Goal: Information Seeking & Learning: Learn about a topic

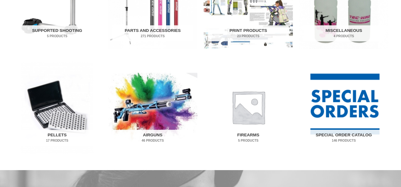
scroll to position [387, 0]
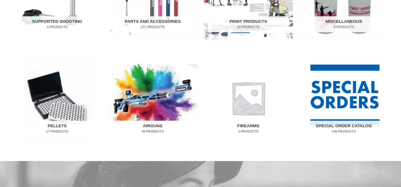
click at [158, 108] on img "Visit product category Airguns" at bounding box center [152, 98] width 89 height 93
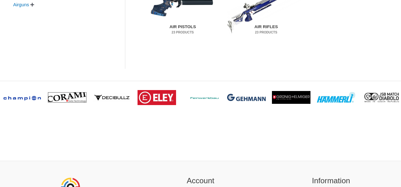
scroll to position [182, 0]
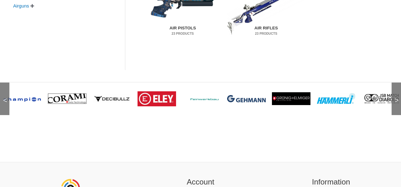
click at [397, 97] on span ">" at bounding box center [394, 94] width 6 height 6
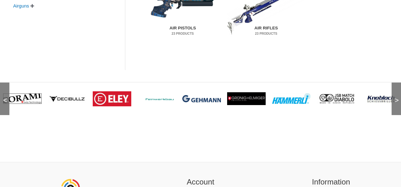
click at [397, 97] on span ">" at bounding box center [394, 94] width 6 height 6
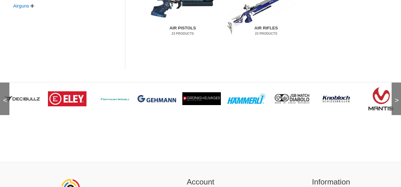
click at [397, 97] on span ">" at bounding box center [394, 94] width 6 height 6
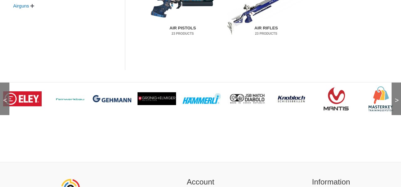
click at [397, 97] on span ">" at bounding box center [394, 94] width 6 height 6
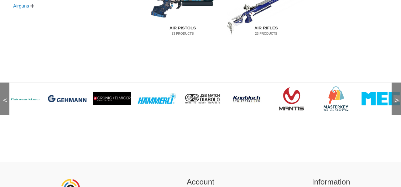
click at [397, 97] on span ">" at bounding box center [394, 94] width 6 height 6
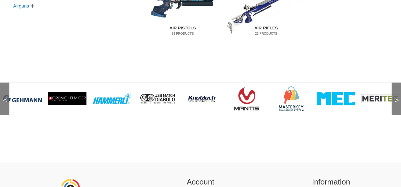
click at [397, 97] on span ">" at bounding box center [394, 94] width 6 height 6
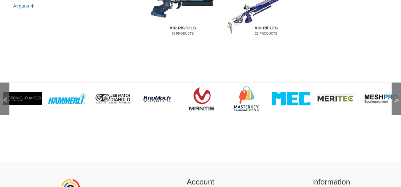
click at [397, 97] on span ">" at bounding box center [394, 94] width 6 height 6
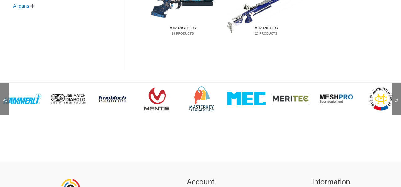
click at [397, 97] on span ">" at bounding box center [394, 94] width 6 height 6
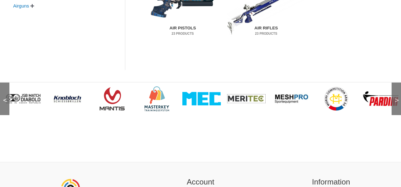
click at [397, 97] on span ">" at bounding box center [394, 94] width 6 height 6
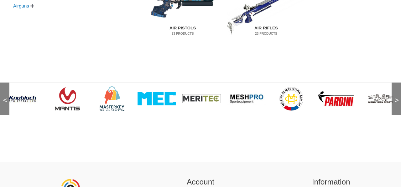
click at [397, 97] on span ">" at bounding box center [394, 94] width 6 height 6
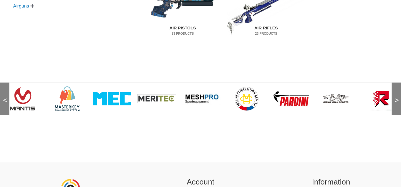
click at [397, 97] on span ">" at bounding box center [394, 94] width 6 height 6
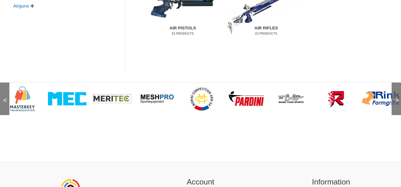
click at [397, 97] on span ">" at bounding box center [394, 94] width 6 height 6
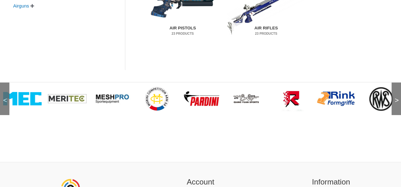
click at [397, 97] on span ">" at bounding box center [394, 94] width 6 height 6
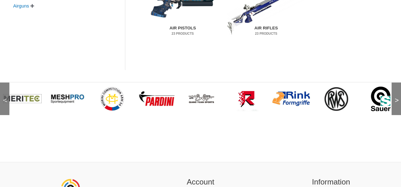
click at [397, 97] on span ">" at bounding box center [394, 94] width 6 height 6
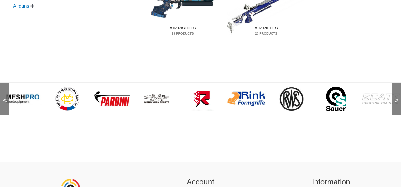
click at [397, 97] on span ">" at bounding box center [394, 94] width 6 height 6
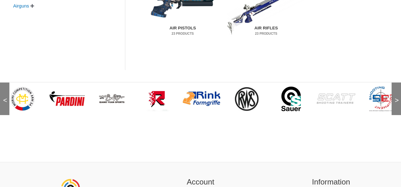
click at [397, 97] on span ">" at bounding box center [394, 94] width 6 height 6
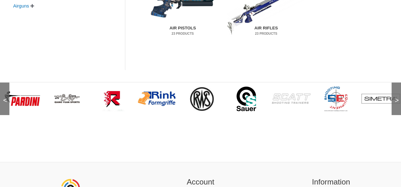
click at [397, 97] on span ">" at bounding box center [394, 94] width 6 height 6
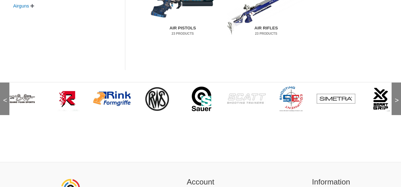
click at [397, 97] on span ">" at bounding box center [394, 94] width 6 height 6
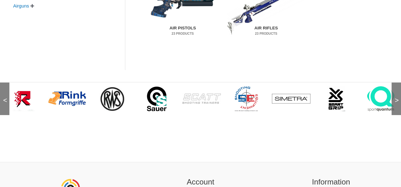
click at [397, 97] on span ">" at bounding box center [394, 94] width 6 height 6
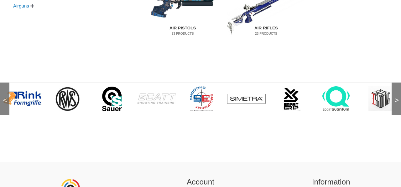
click at [397, 97] on span ">" at bounding box center [394, 94] width 6 height 6
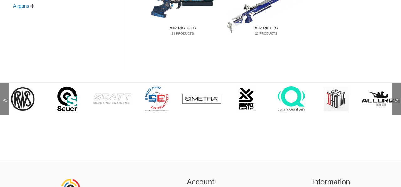
click at [397, 97] on span ">" at bounding box center [394, 94] width 6 height 6
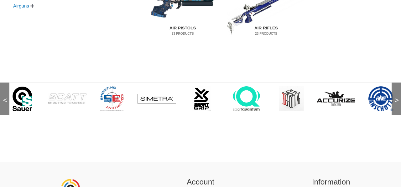
click at [397, 97] on span ">" at bounding box center [394, 94] width 6 height 6
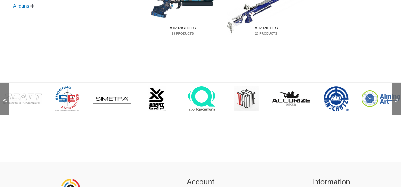
click at [397, 97] on span ">" at bounding box center [394, 94] width 6 height 6
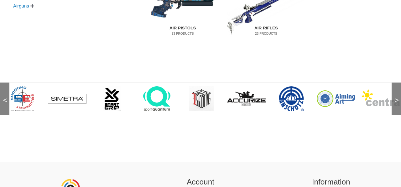
click at [397, 97] on span ">" at bounding box center [394, 94] width 6 height 6
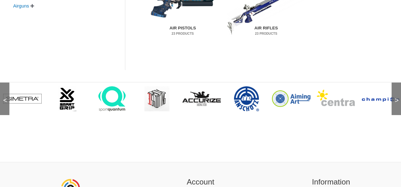
click at [397, 97] on span ">" at bounding box center [394, 94] width 6 height 6
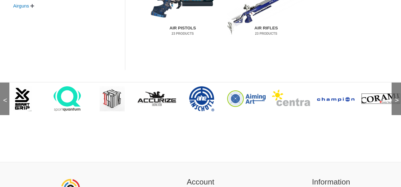
click at [397, 97] on span ">" at bounding box center [394, 94] width 6 height 6
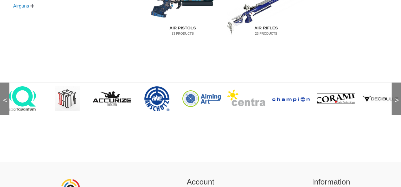
click at [397, 97] on span ">" at bounding box center [394, 94] width 6 height 6
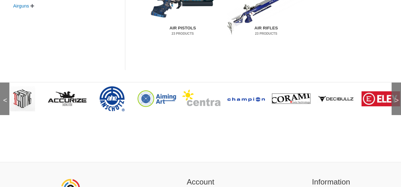
click at [397, 97] on span ">" at bounding box center [394, 94] width 6 height 6
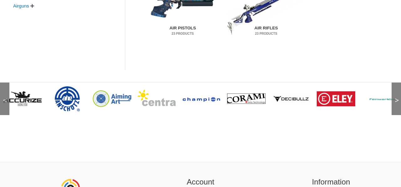
click at [397, 97] on span ">" at bounding box center [394, 94] width 6 height 6
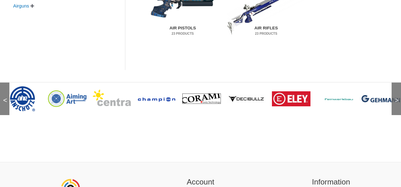
click at [397, 97] on span ">" at bounding box center [394, 94] width 6 height 6
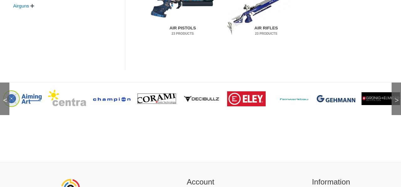
click at [397, 97] on span ">" at bounding box center [394, 94] width 6 height 6
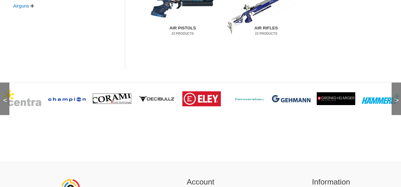
click at [397, 97] on span ">" at bounding box center [394, 94] width 6 height 6
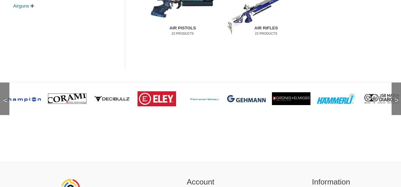
click at [397, 97] on span ">" at bounding box center [394, 94] width 6 height 6
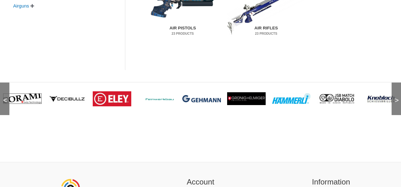
click at [397, 97] on span ">" at bounding box center [394, 94] width 6 height 6
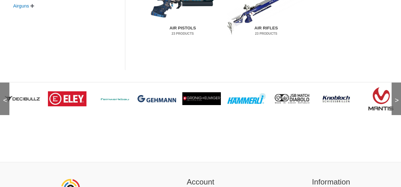
click at [397, 97] on span ">" at bounding box center [394, 94] width 6 height 6
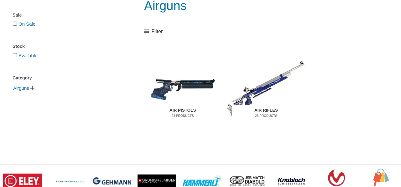
scroll to position [116, 0]
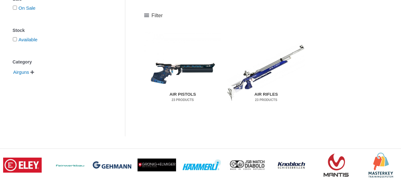
click at [34, 74] on span "" at bounding box center [32, 72] width 4 height 4
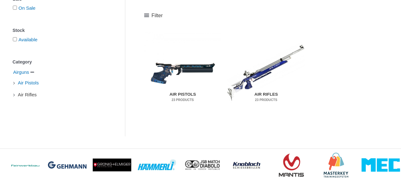
click at [31, 96] on span "Air Rifles" at bounding box center [27, 95] width 20 height 11
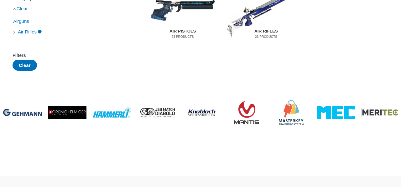
scroll to position [129, 0]
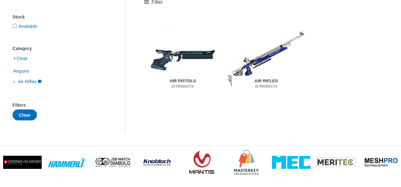
click at [265, 61] on img "Visit product category Air Rifles" at bounding box center [265, 59] width 77 height 81
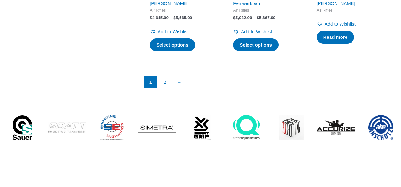
scroll to position [981, 0]
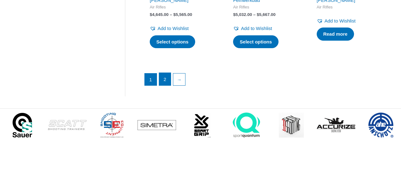
click at [166, 79] on link "2" at bounding box center [165, 79] width 12 height 13
